Goal: Navigation & Orientation: Find specific page/section

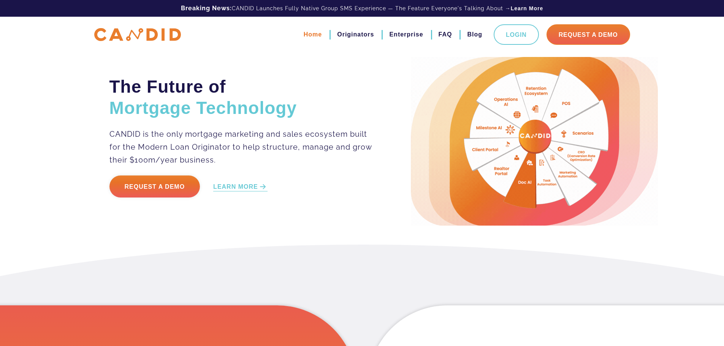
click at [304, 33] on link "Home" at bounding box center [313, 34] width 18 height 13
click at [389, 33] on link "Enterprise" at bounding box center [406, 34] width 34 height 13
